Goal: Check status: Check status

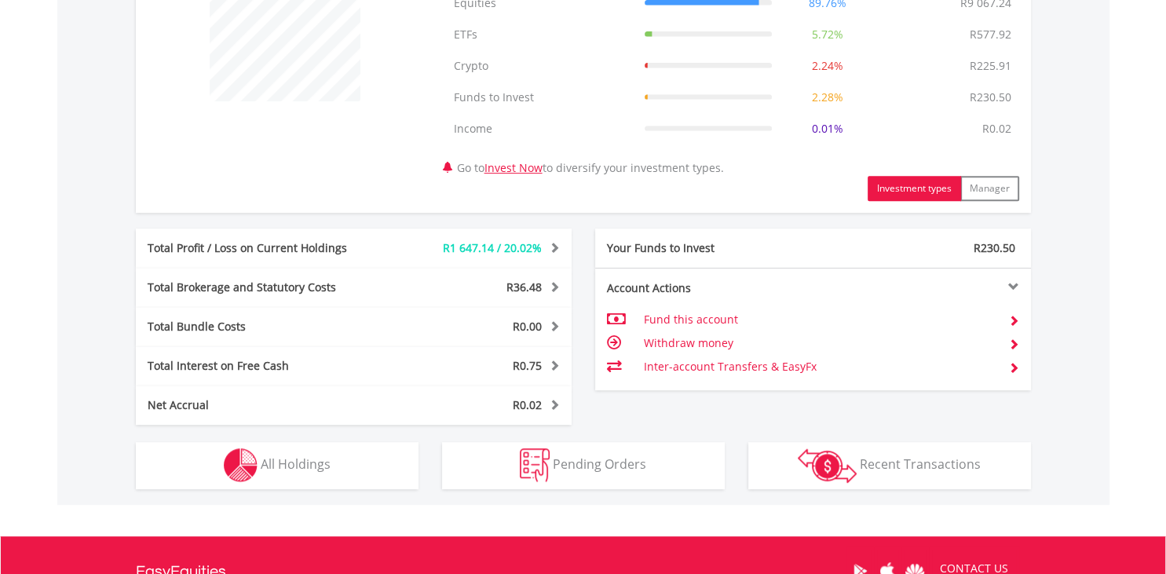
scroll to position [746, 0]
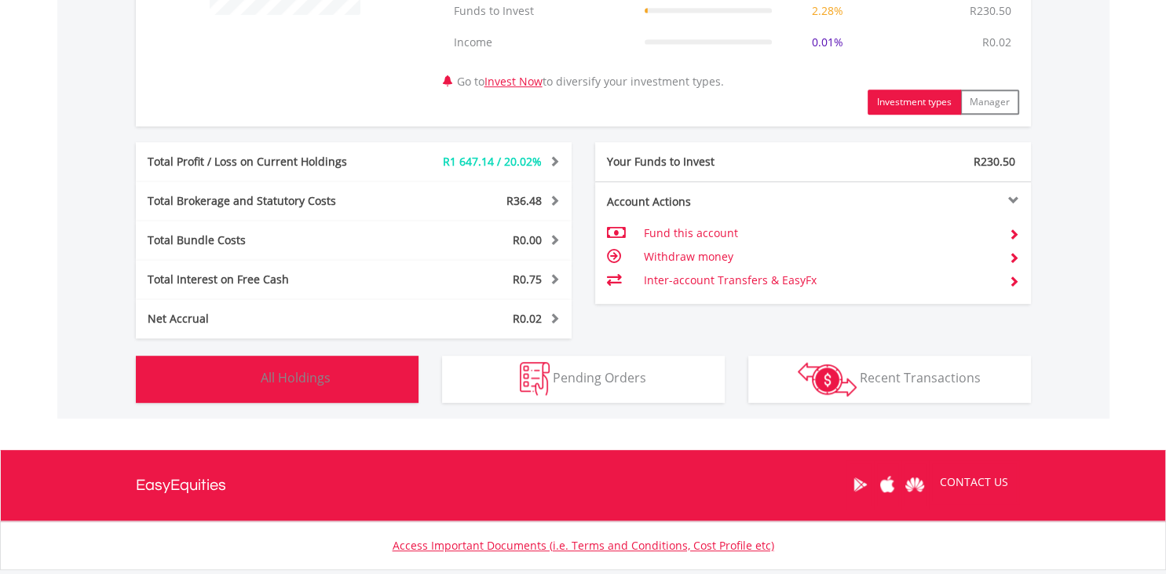
click at [297, 375] on span "All Holdings" at bounding box center [296, 377] width 70 height 17
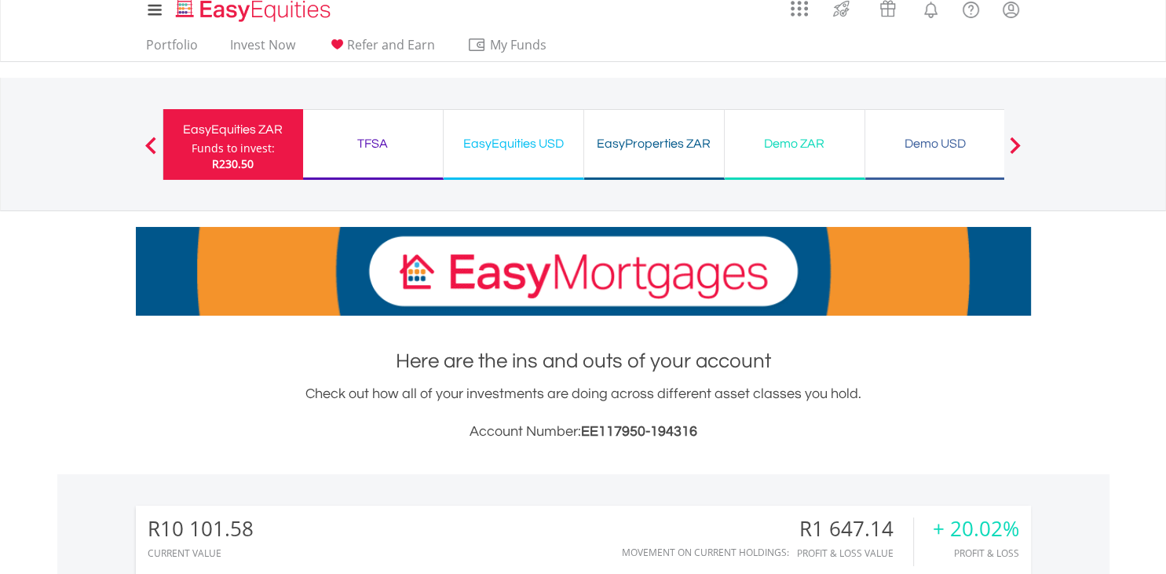
scroll to position [0, 0]
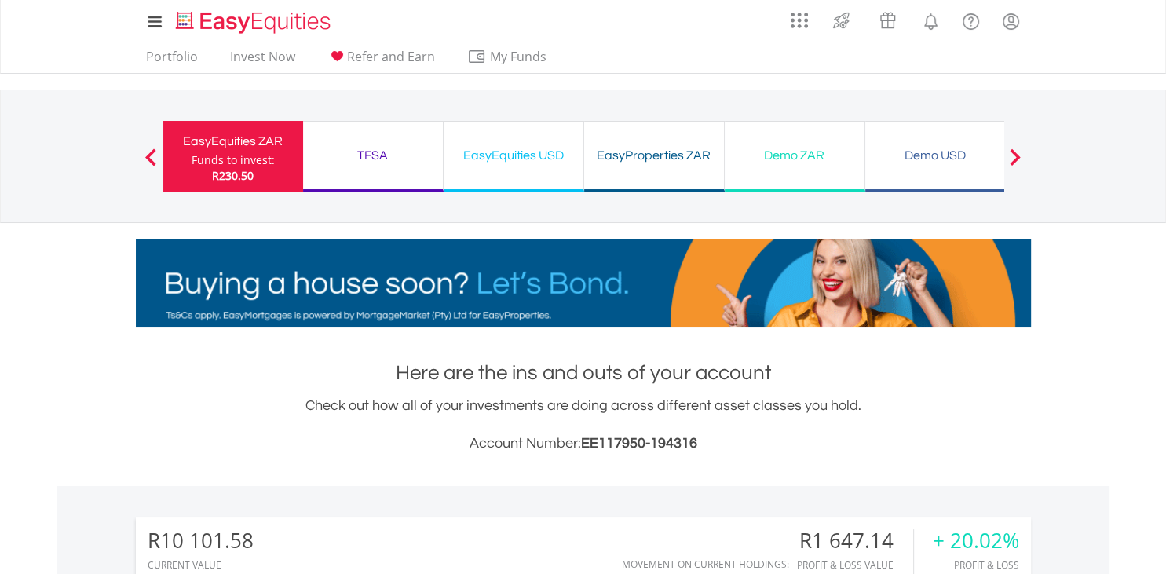
click at [388, 153] on div "TFSA" at bounding box center [373, 156] width 121 height 22
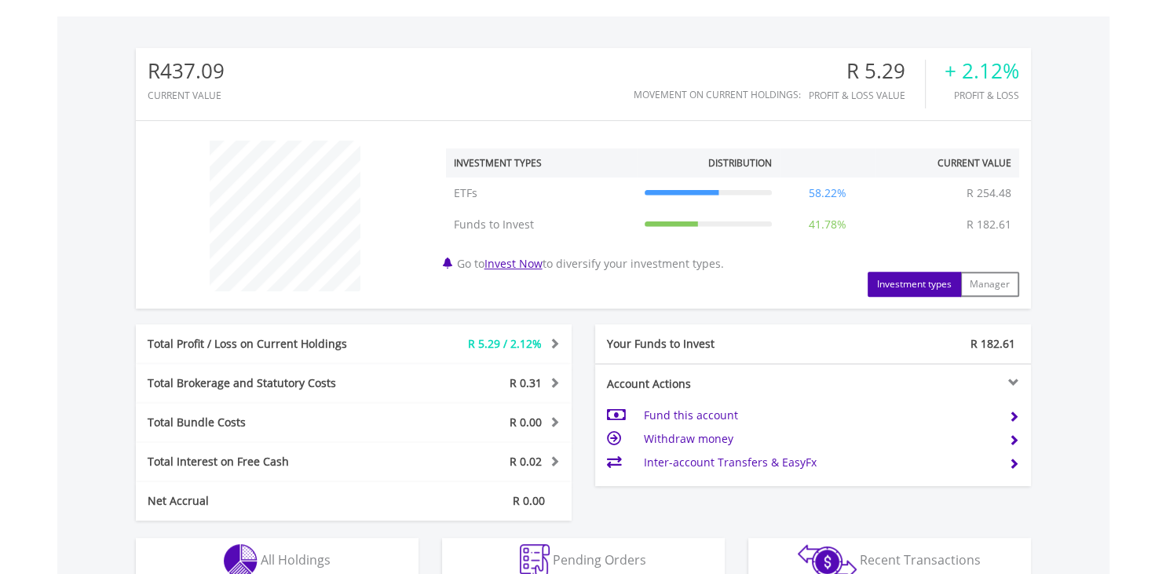
scroll to position [580, 0]
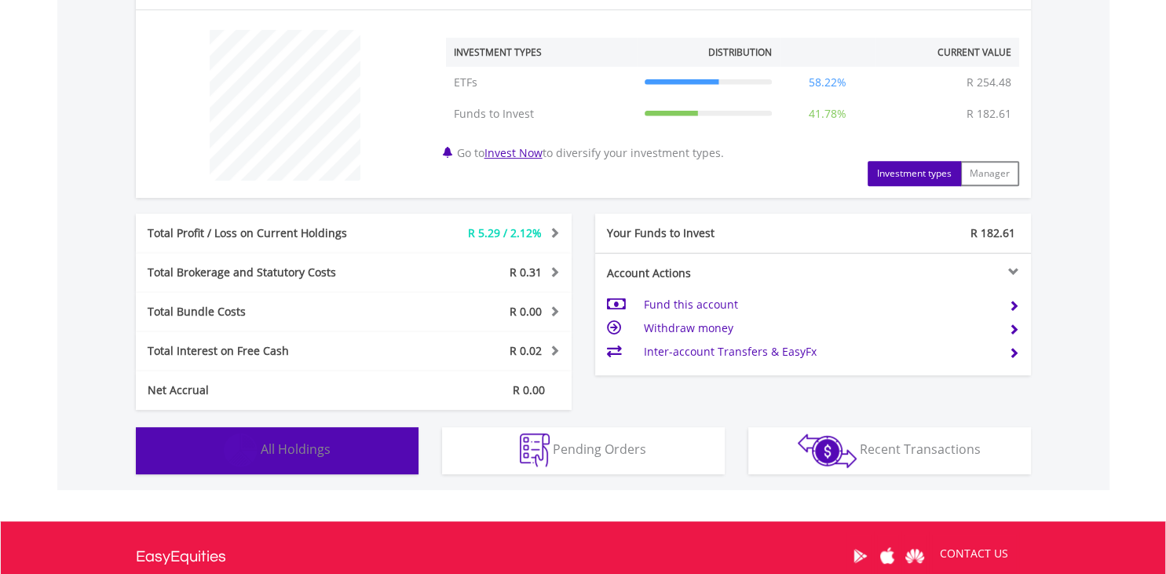
click at [289, 451] on span "All Holdings" at bounding box center [296, 449] width 70 height 17
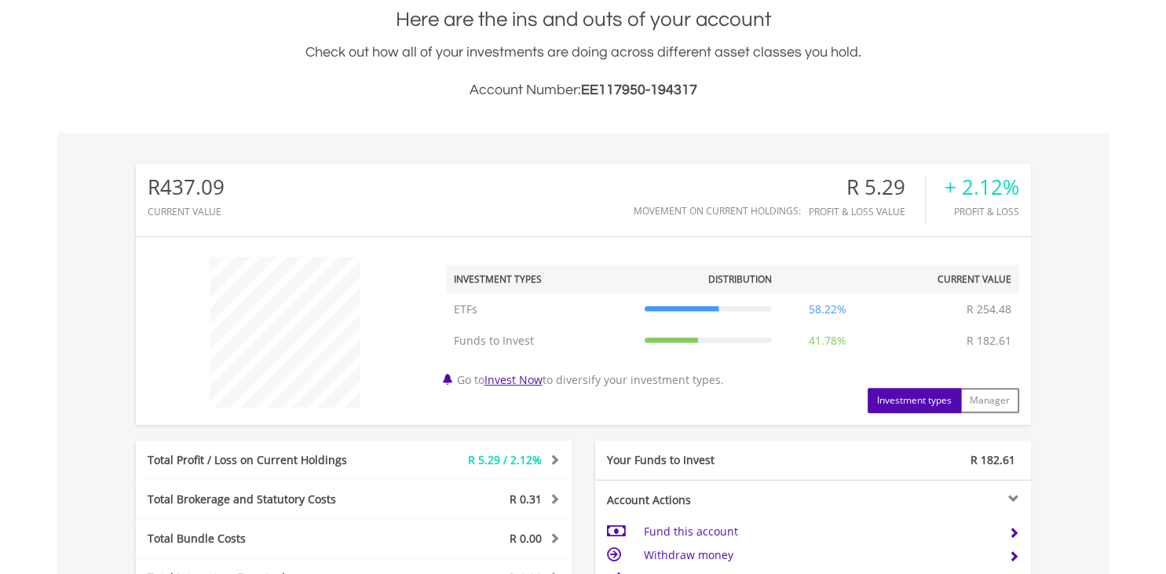
scroll to position [0, 0]
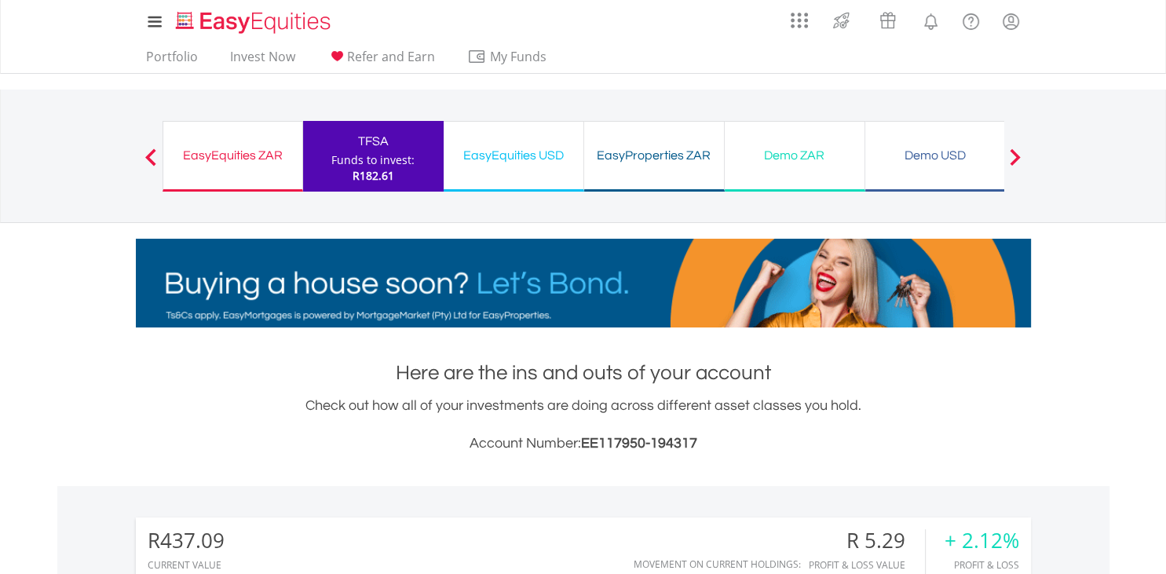
click at [536, 154] on div "EasyEquities USD" at bounding box center [513, 156] width 121 height 22
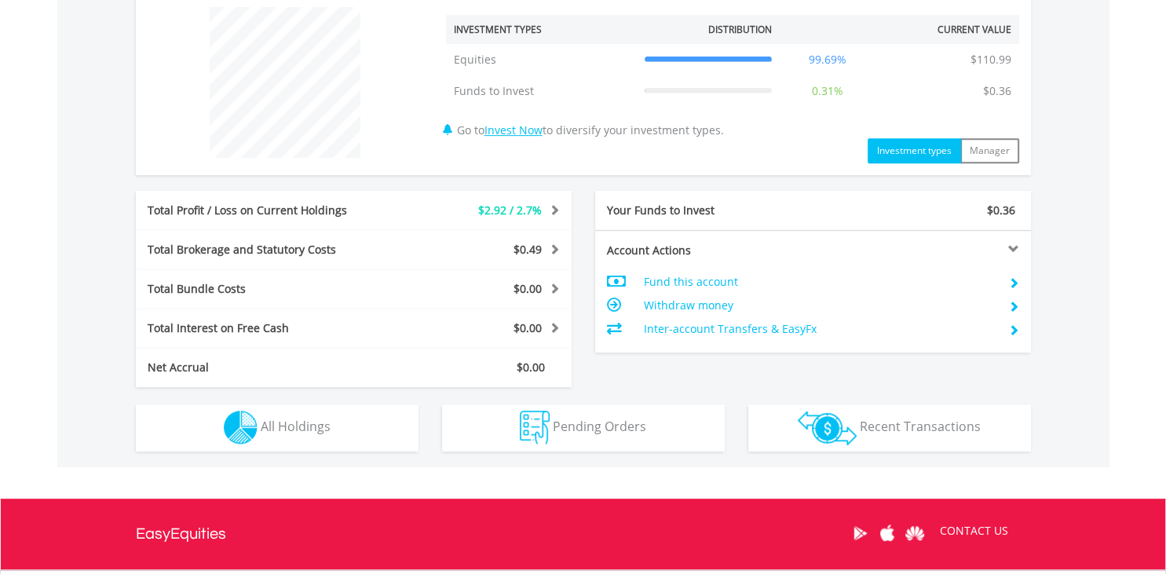
scroll to position [752, 0]
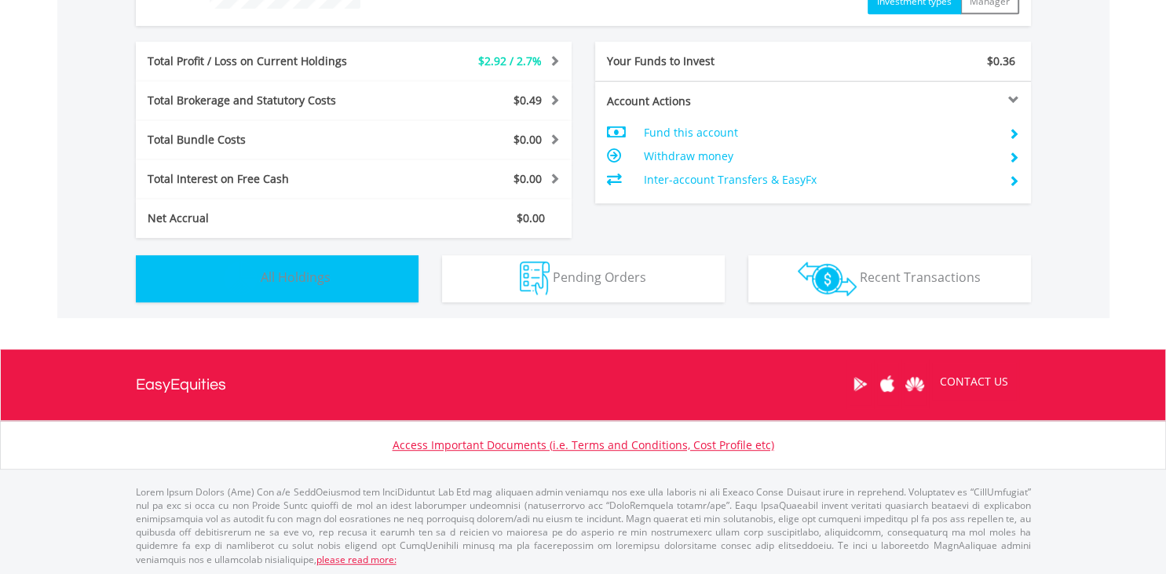
click at [292, 275] on span "All Holdings" at bounding box center [296, 277] width 70 height 17
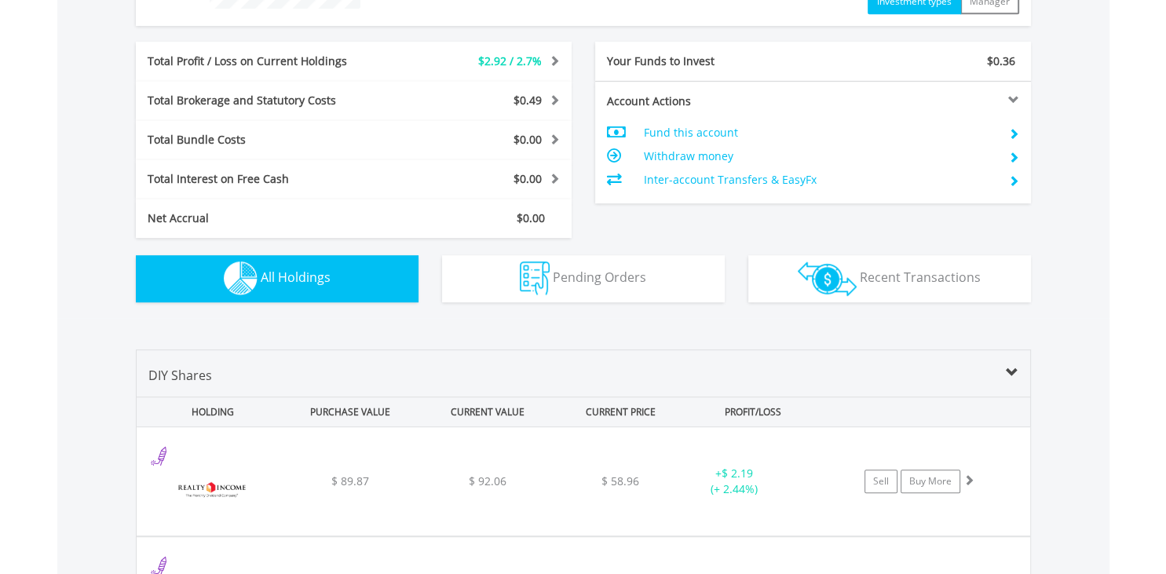
scroll to position [1099, 0]
